Goal: Find specific page/section: Find specific page/section

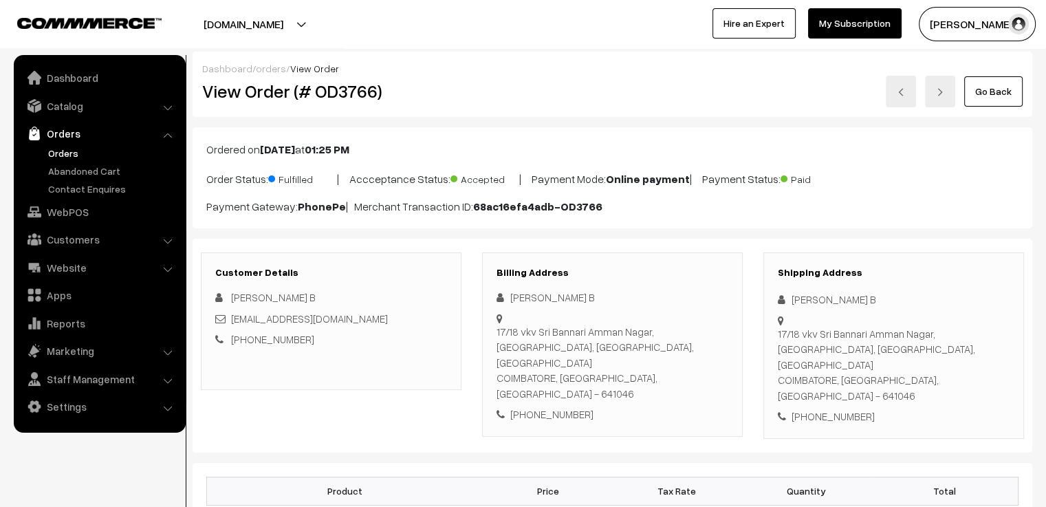
click at [264, 68] on link "orders" at bounding box center [271, 69] width 30 height 12
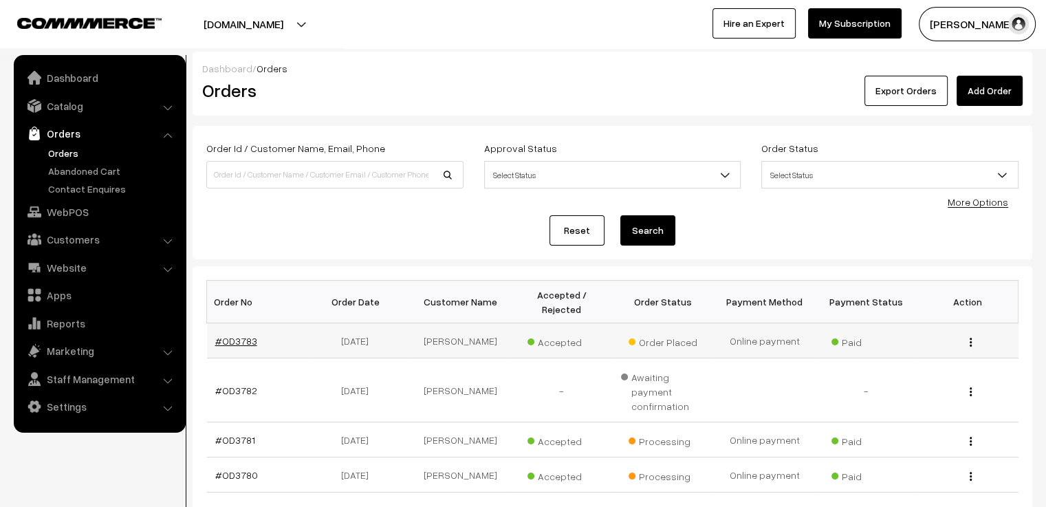
click at [239, 335] on link "#OD3783" at bounding box center [236, 341] width 42 height 12
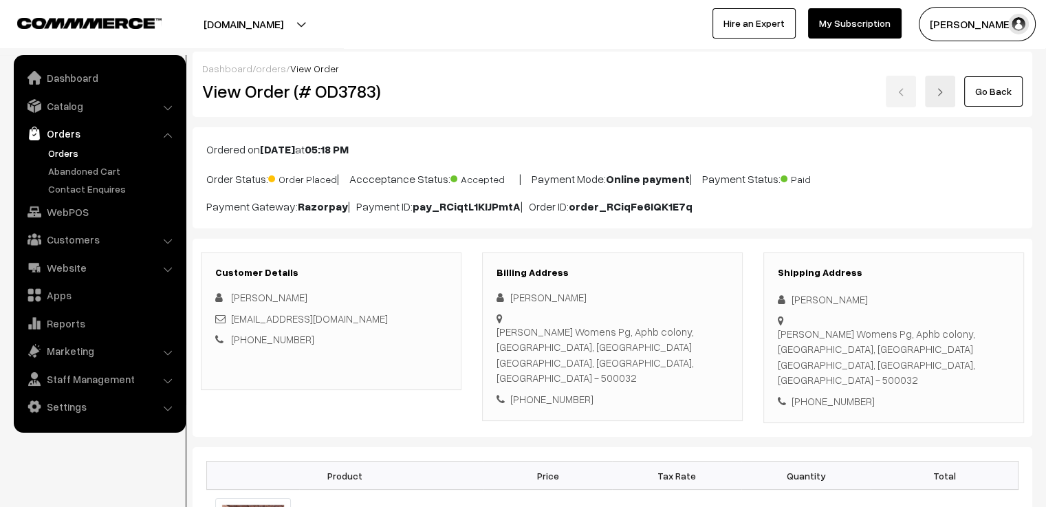
click at [271, 71] on link "orders" at bounding box center [271, 69] width 30 height 12
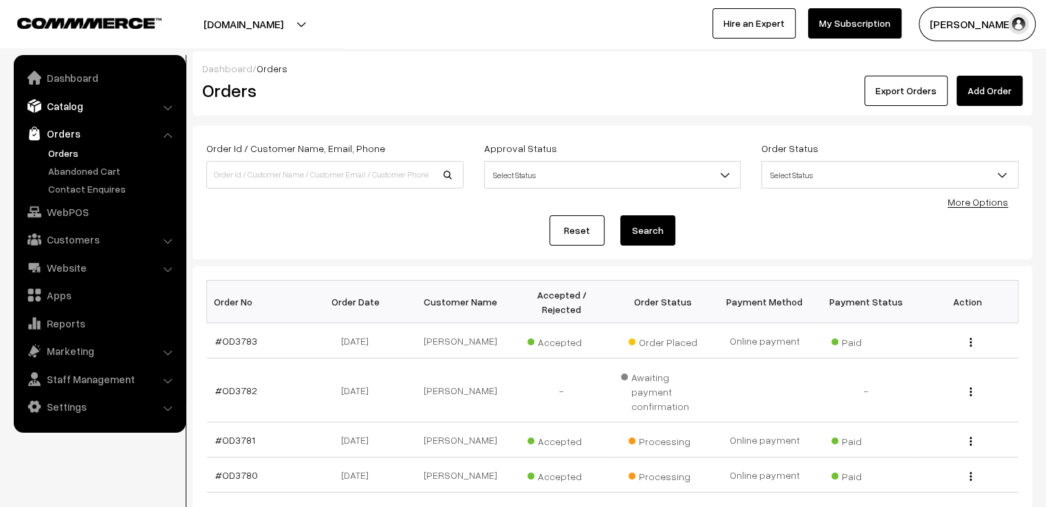
click at [89, 108] on link "Catalog" at bounding box center [99, 106] width 164 height 25
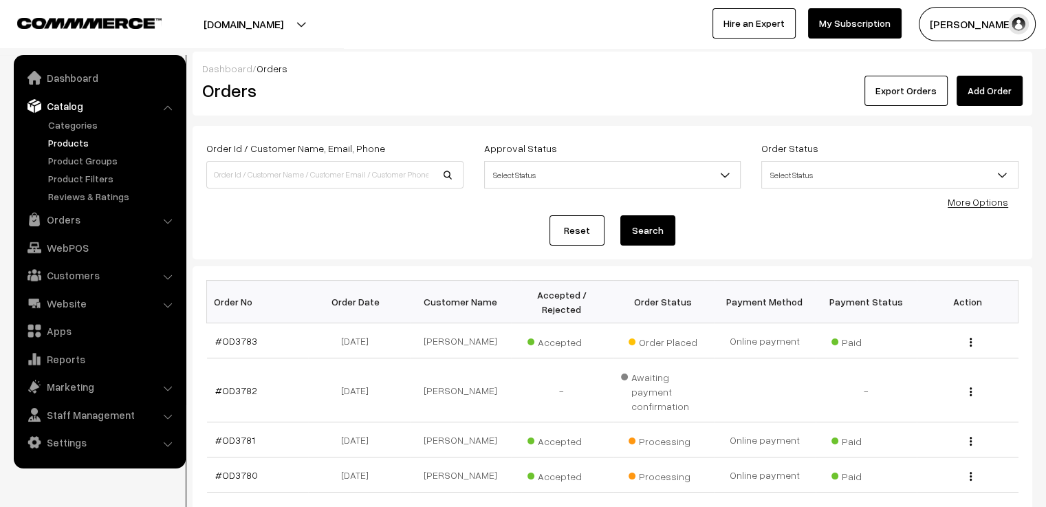
click at [77, 138] on link "Products" at bounding box center [113, 143] width 136 height 14
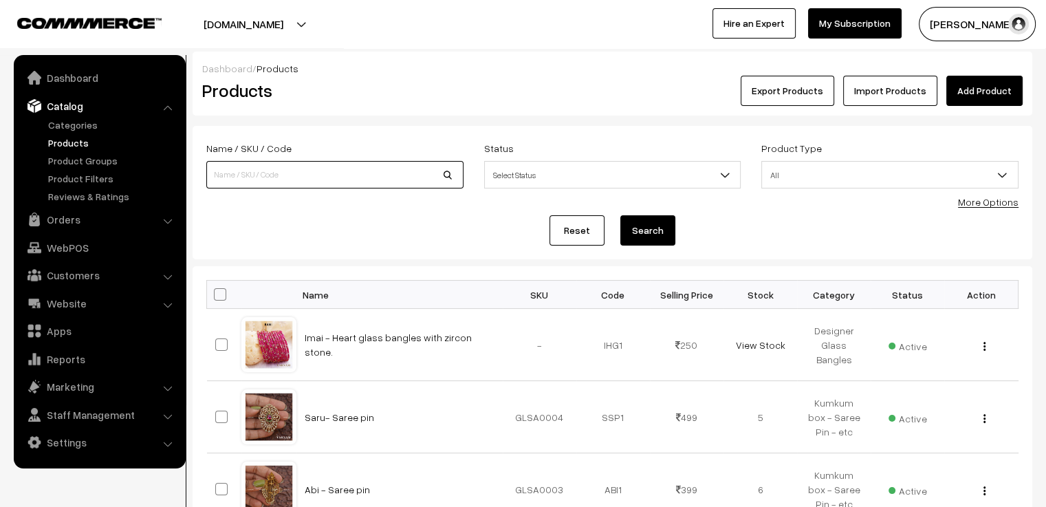
drag, startPoint x: 0, startPoint y: 0, endPoint x: 235, endPoint y: 163, distance: 285.7
click at [235, 163] on input at bounding box center [334, 175] width 257 height 28
type input "adya"
click at [621, 215] on button "Search" at bounding box center [648, 230] width 55 height 30
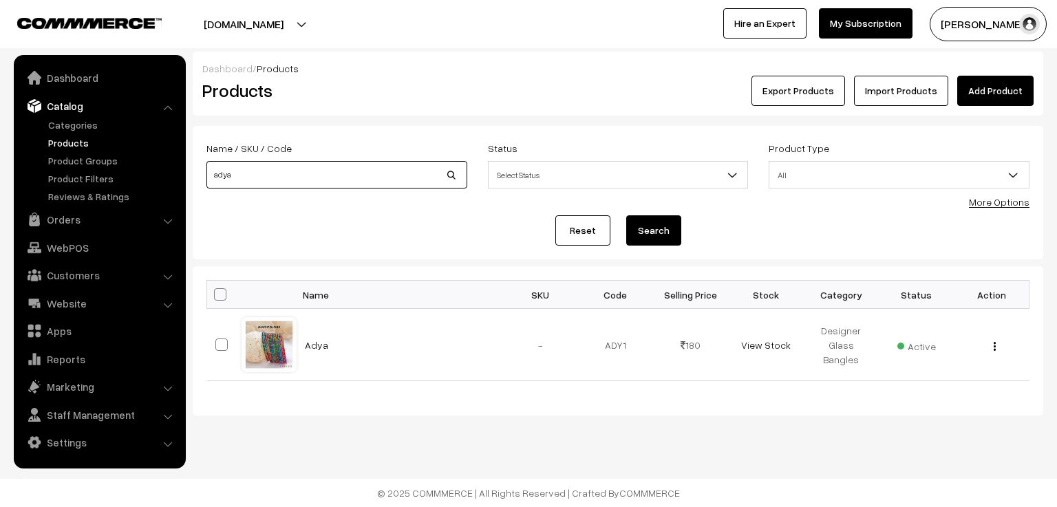
drag, startPoint x: 263, startPoint y: 184, endPoint x: 191, endPoint y: 178, distance: 72.4
click at [191, 178] on div "Dashboard / Products Products Export Products Import Products Add Product Name …" at bounding box center [528, 234] width 1057 height 364
click at [293, 173] on input "adya" at bounding box center [336, 175] width 261 height 28
drag, startPoint x: 243, startPoint y: 181, endPoint x: 191, endPoint y: 181, distance: 51.6
click at [191, 181] on div "Dashboard / Products Products Export Products Import Products Add Product Name …" at bounding box center [528, 234] width 1057 height 364
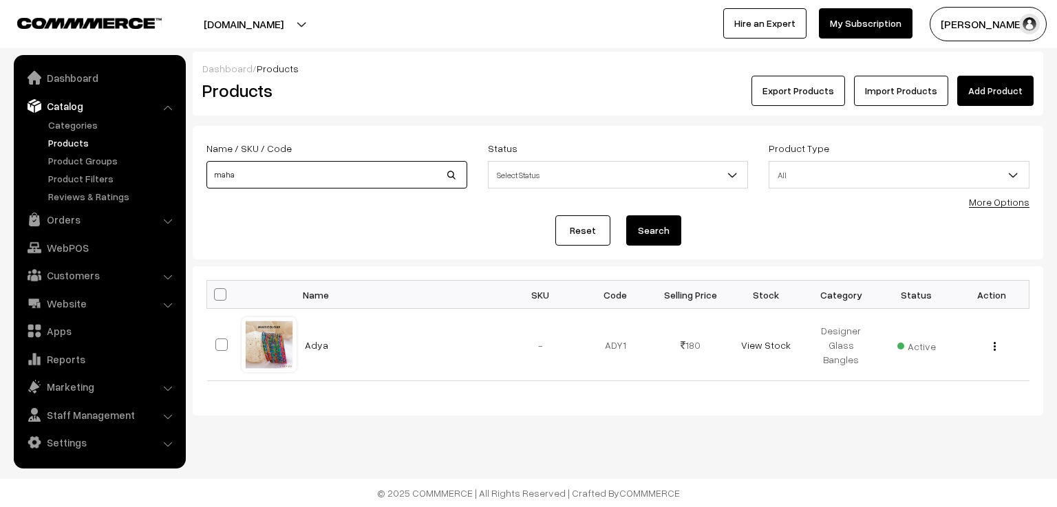
type input "maha"
click at [626, 215] on button "Search" at bounding box center [653, 230] width 55 height 30
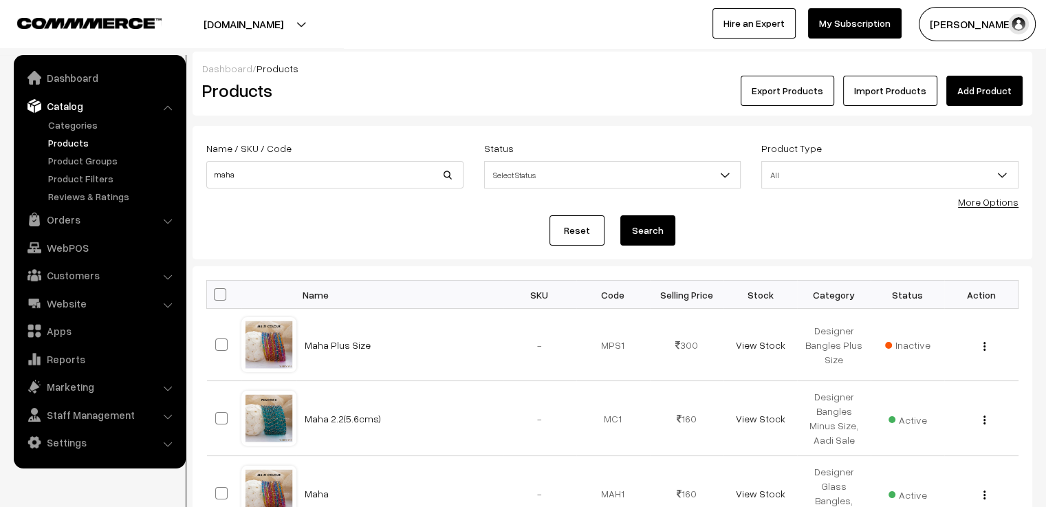
scroll to position [138, 0]
